Goal: Task Accomplishment & Management: Manage account settings

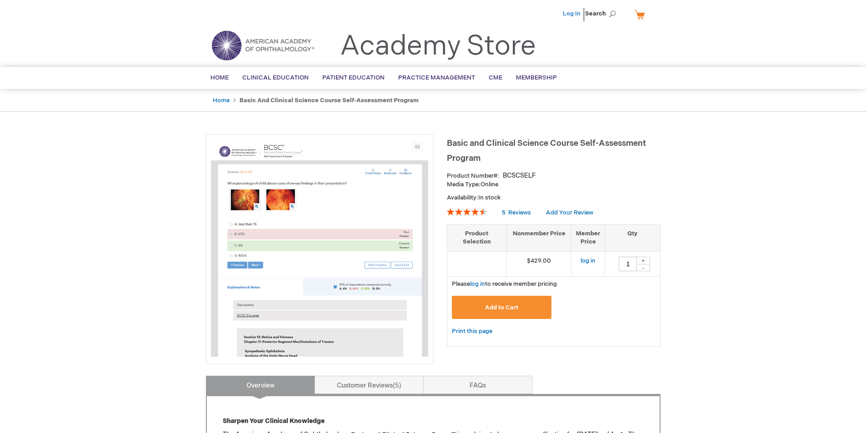
click at [575, 14] on link "Log In" at bounding box center [572, 13] width 18 height 7
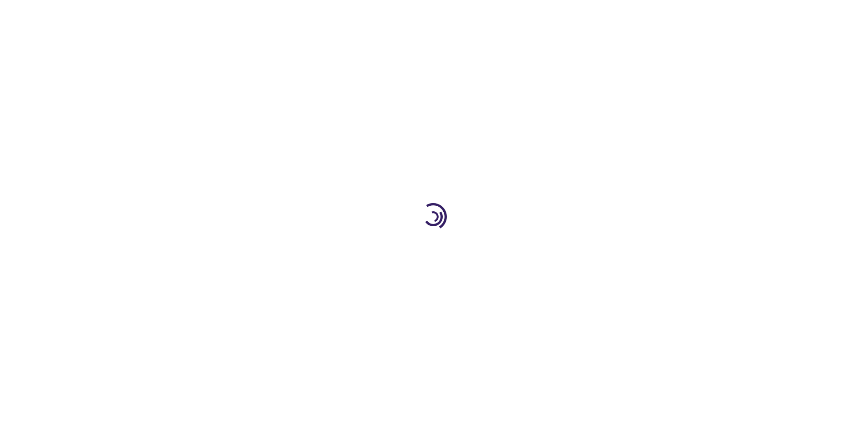
type input "1"
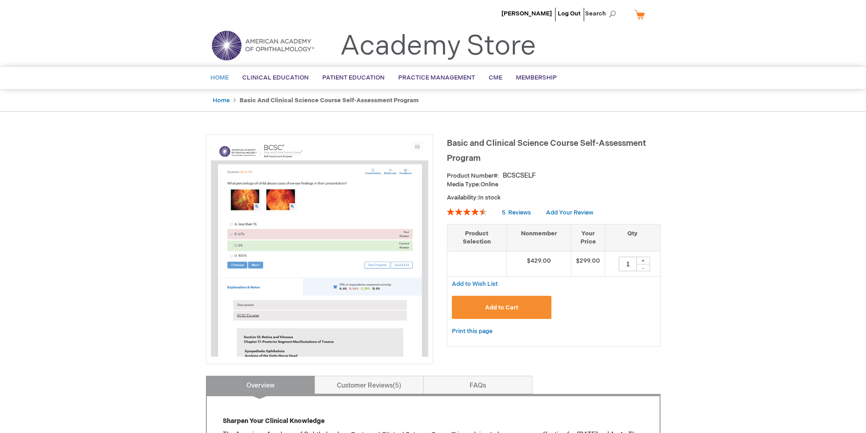
click at [215, 72] on link "Home" at bounding box center [220, 78] width 32 height 22
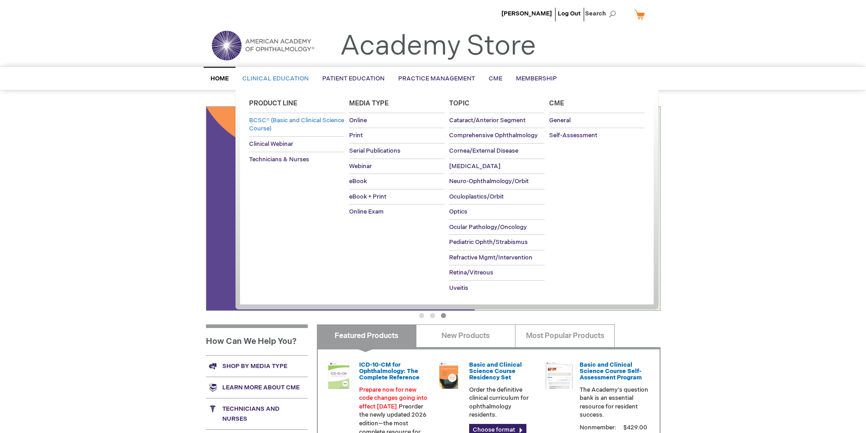
click at [275, 129] on span "BCSC® (Basic and Clinical Science Course)" at bounding box center [296, 125] width 95 height 16
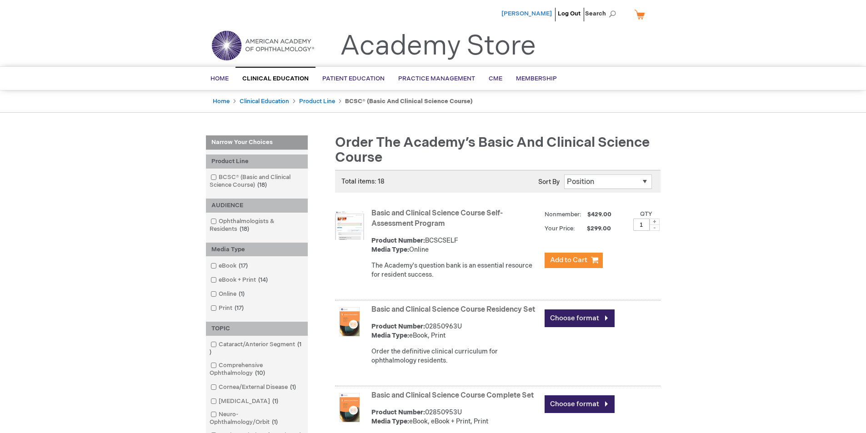
click at [520, 14] on span "[PERSON_NAME]" at bounding box center [526, 13] width 50 height 7
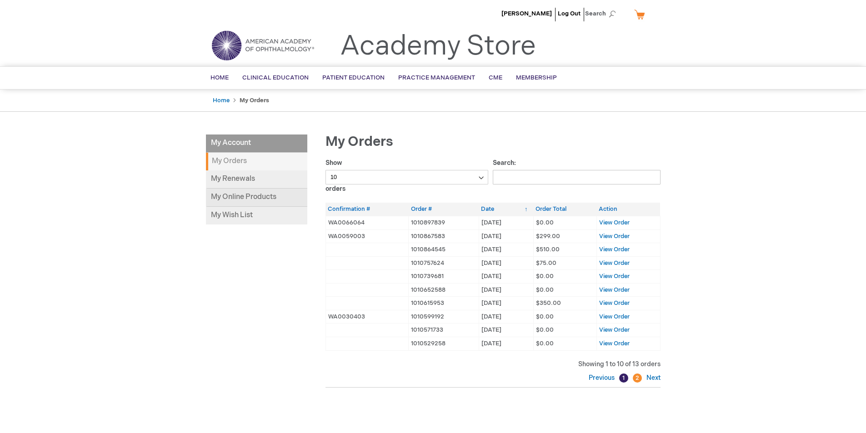
click at [233, 196] on link "My Online Products" at bounding box center [256, 198] width 101 height 18
